Goal: Answer question/provide support: Share knowledge or assist other users

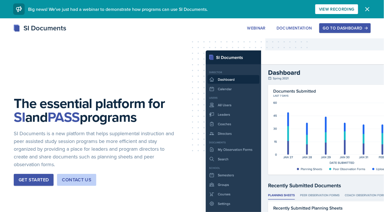
click at [348, 30] on div "Go to Dashboard" at bounding box center [345, 28] width 44 height 5
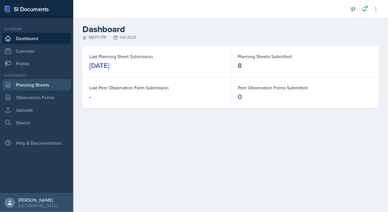
click at [40, 84] on link "Planning Sheets" at bounding box center [36, 84] width 69 height 11
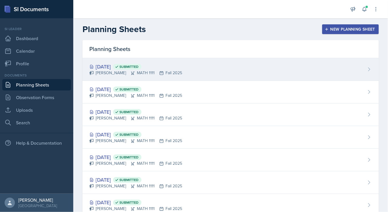
scroll to position [40, 0]
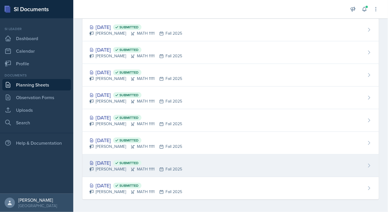
click at [182, 171] on div "[PERSON_NAME] MATH 1111 Fall 2025" at bounding box center [135, 169] width 93 height 6
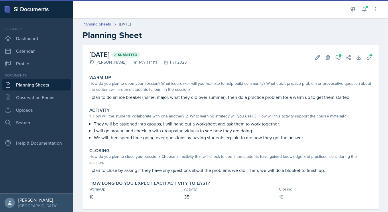
scroll to position [11, 0]
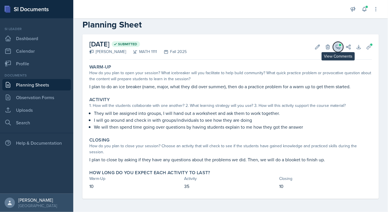
click at [339, 44] on span at bounding box center [340, 45] width 3 height 3
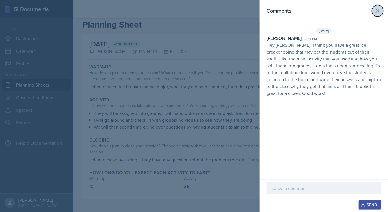
click at [377, 15] on button at bounding box center [377, 10] width 11 height 11
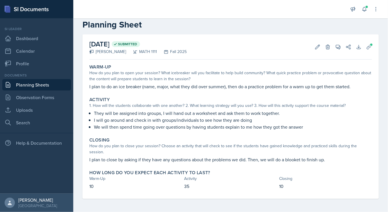
click at [44, 85] on link "Planning Sheets" at bounding box center [36, 84] width 69 height 11
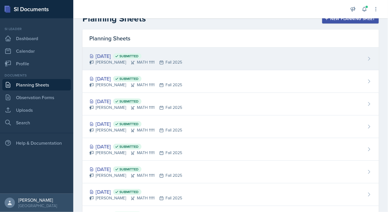
click at [158, 67] on div "[DATE] Submitted [PERSON_NAME] MATH 1111 Fall 2025" at bounding box center [230, 59] width 296 height 23
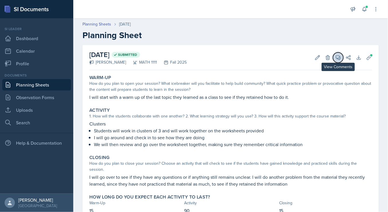
click at [333, 54] on button "View Comments" at bounding box center [338, 57] width 10 height 10
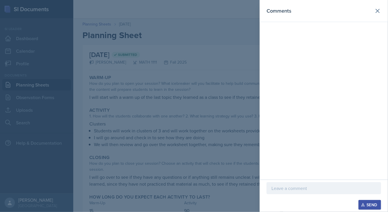
click at [382, 6] on header "Comments" at bounding box center [324, 11] width 128 height 22
click at [380, 9] on icon at bounding box center [377, 10] width 7 height 7
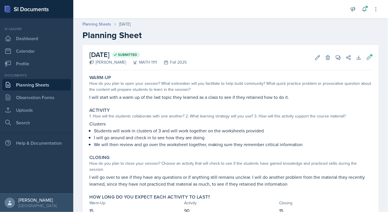
click at [46, 88] on link "Planning Sheets" at bounding box center [36, 84] width 69 height 11
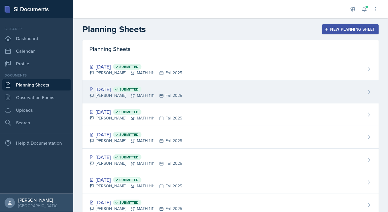
click at [182, 94] on div "[PERSON_NAME] MATH 1111 Fall 2025" at bounding box center [135, 96] width 93 height 6
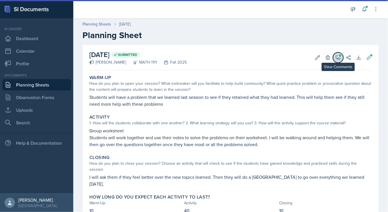
click at [335, 60] on icon at bounding box center [338, 58] width 6 height 6
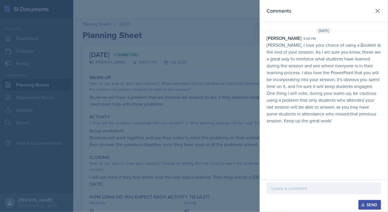
click at [308, 189] on p at bounding box center [324, 188] width 105 height 7
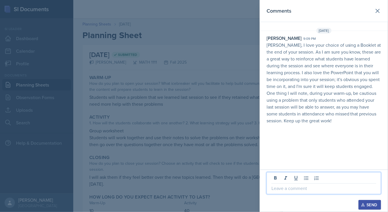
click at [332, 187] on p at bounding box center [324, 188] width 105 height 7
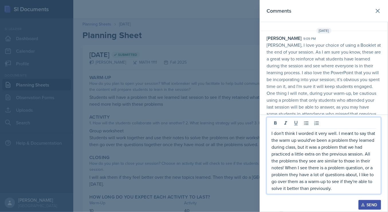
click at [373, 201] on button "Send" at bounding box center [370, 205] width 23 height 10
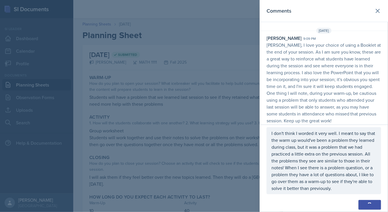
scroll to position [22, 0]
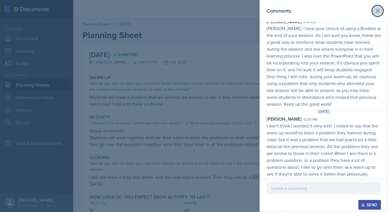
click at [376, 12] on icon at bounding box center [377, 10] width 7 height 7
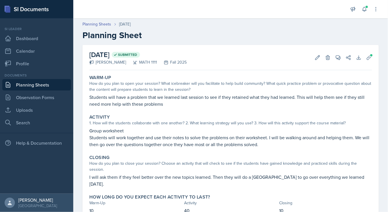
click at [28, 88] on link "Planning Sheets" at bounding box center [36, 84] width 69 height 11
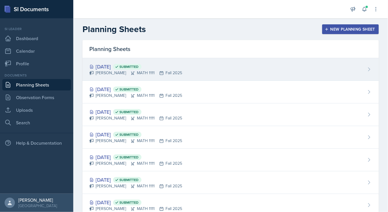
click at [174, 69] on div "[DATE] Submitted" at bounding box center [135, 67] width 93 height 8
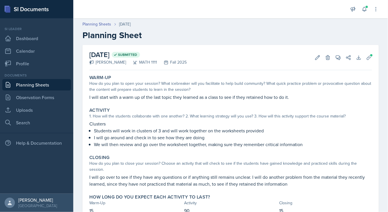
click at [54, 87] on link "Planning Sheets" at bounding box center [36, 84] width 69 height 11
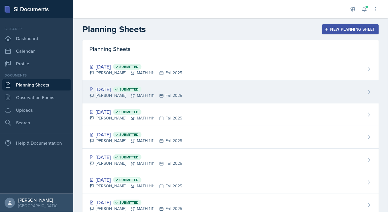
click at [221, 91] on div "[DATE] Submitted [PERSON_NAME] MATH 1111 Fall 2025" at bounding box center [230, 92] width 296 height 23
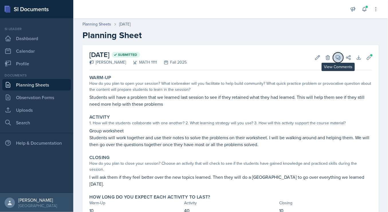
click at [333, 54] on button "View Comments" at bounding box center [338, 57] width 10 height 10
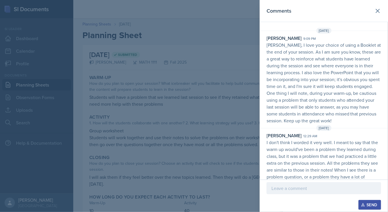
click at [149, 61] on div at bounding box center [194, 106] width 388 height 212
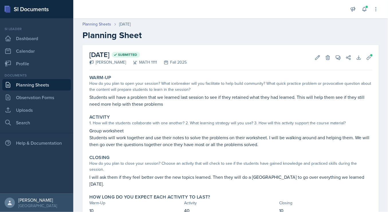
click at [32, 84] on link "Planning Sheets" at bounding box center [36, 84] width 69 height 11
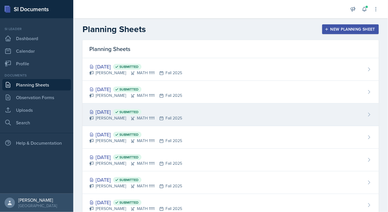
click at [182, 110] on div "[DATE] Submitted" at bounding box center [135, 112] width 93 height 8
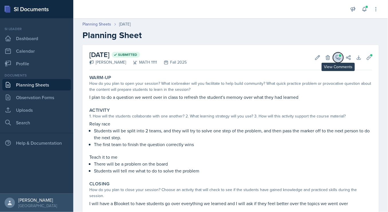
click at [333, 61] on button "View Comments" at bounding box center [338, 57] width 10 height 10
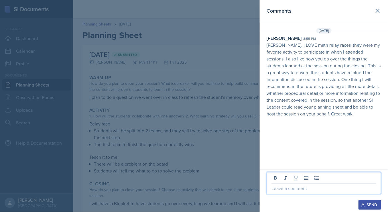
click at [308, 191] on p at bounding box center [324, 188] width 105 height 7
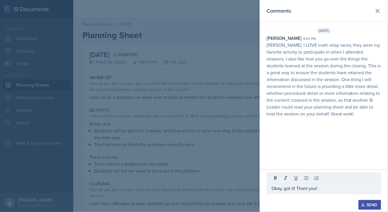
click at [371, 203] on div "Send" at bounding box center [369, 205] width 15 height 5
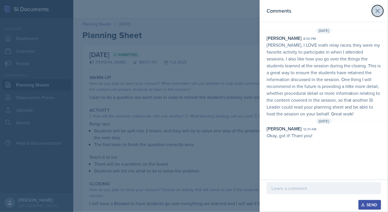
click at [376, 11] on icon at bounding box center [377, 10] width 7 height 7
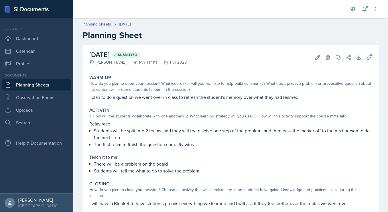
click at [44, 85] on link "Planning Sheets" at bounding box center [36, 84] width 69 height 11
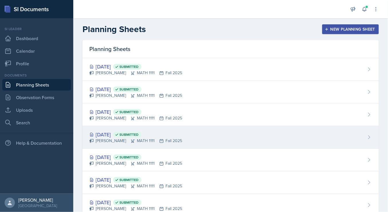
click at [126, 128] on div "[DATE] Submitted [PERSON_NAME] MATH 1111 Fall 2025" at bounding box center [230, 137] width 296 height 23
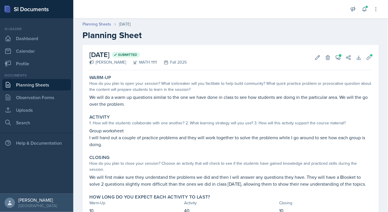
click at [38, 84] on link "Planning Sheets" at bounding box center [36, 84] width 69 height 11
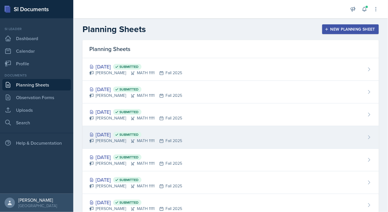
scroll to position [40, 0]
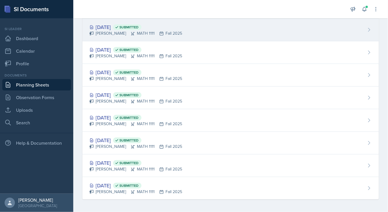
click at [168, 27] on div "[DATE] Submitted" at bounding box center [135, 27] width 93 height 8
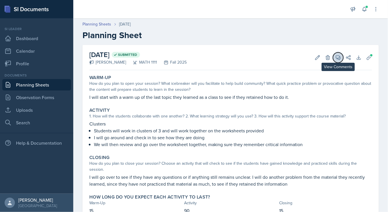
click at [336, 59] on icon at bounding box center [338, 58] width 4 height 4
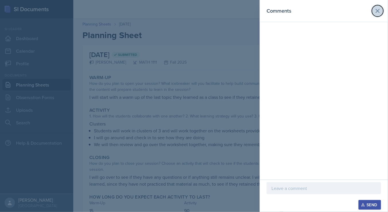
click at [377, 10] on icon at bounding box center [377, 10] width 3 height 3
